Goal: Navigation & Orientation: Find specific page/section

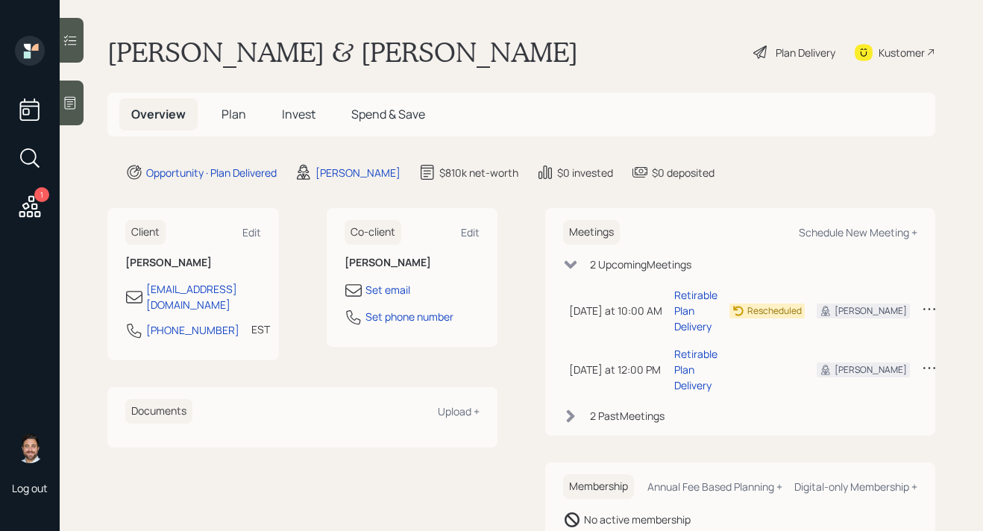
click at [237, 118] on span "Plan" at bounding box center [233, 114] width 25 height 16
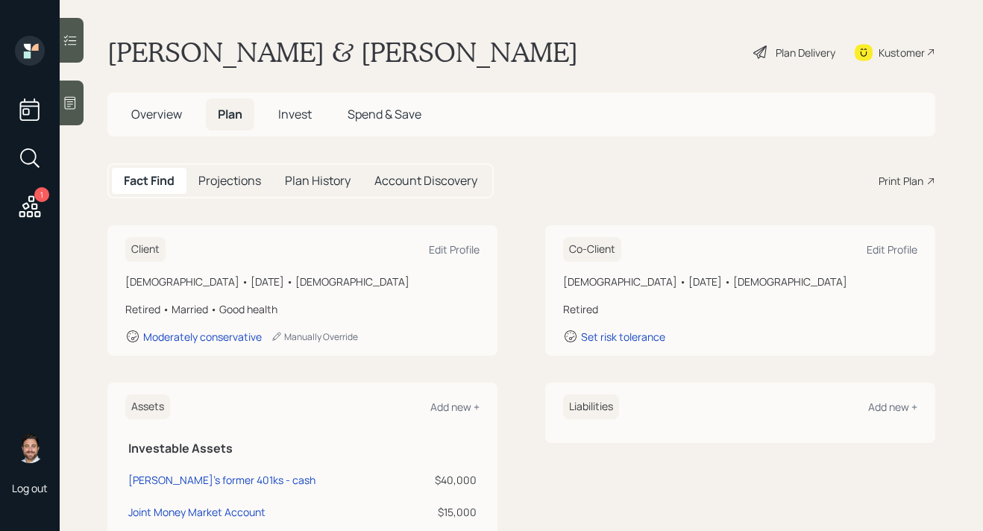
click at [304, 117] on span "Invest" at bounding box center [295, 114] width 34 height 16
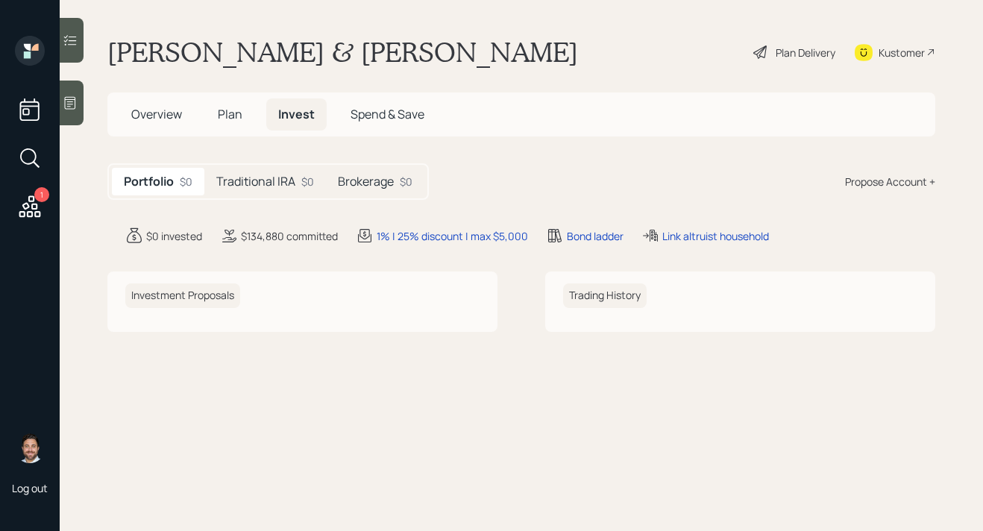
click at [301, 189] on div "Traditional IRA $0" at bounding box center [265, 182] width 122 height 28
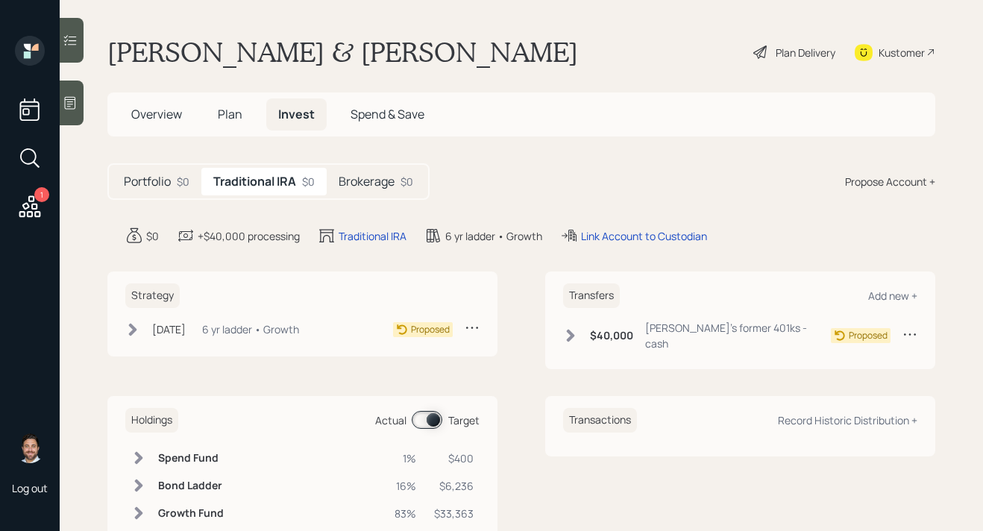
click at [380, 188] on h5 "Brokerage" at bounding box center [367, 181] width 56 height 14
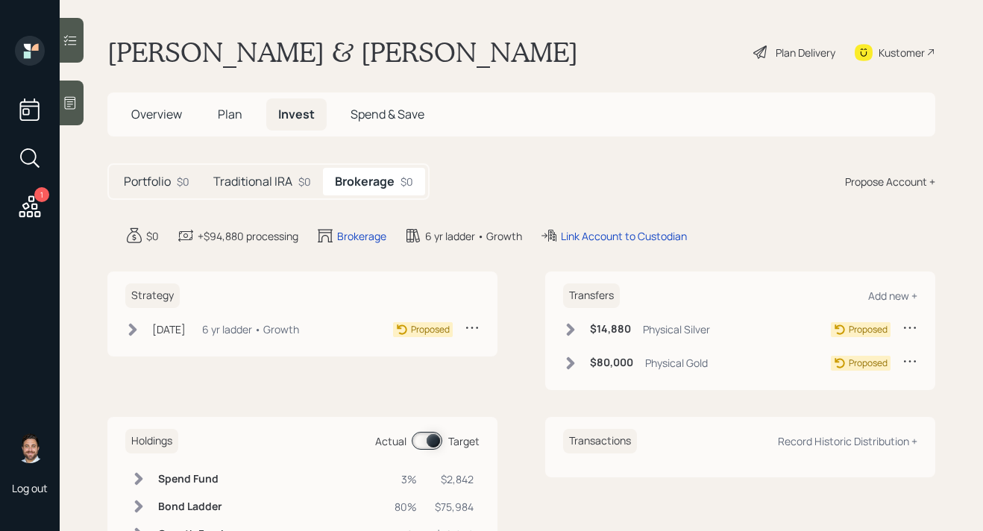
click at [37, 207] on icon at bounding box center [30, 206] width 22 height 22
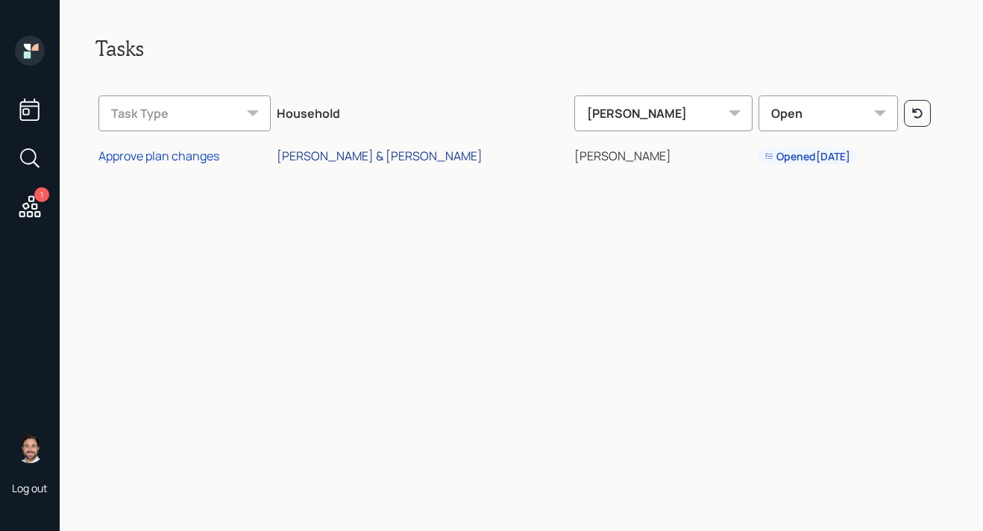
click at [387, 157] on div "[PERSON_NAME] & [PERSON_NAME]" at bounding box center [380, 156] width 206 height 16
